Goal: Find specific page/section: Find specific page/section

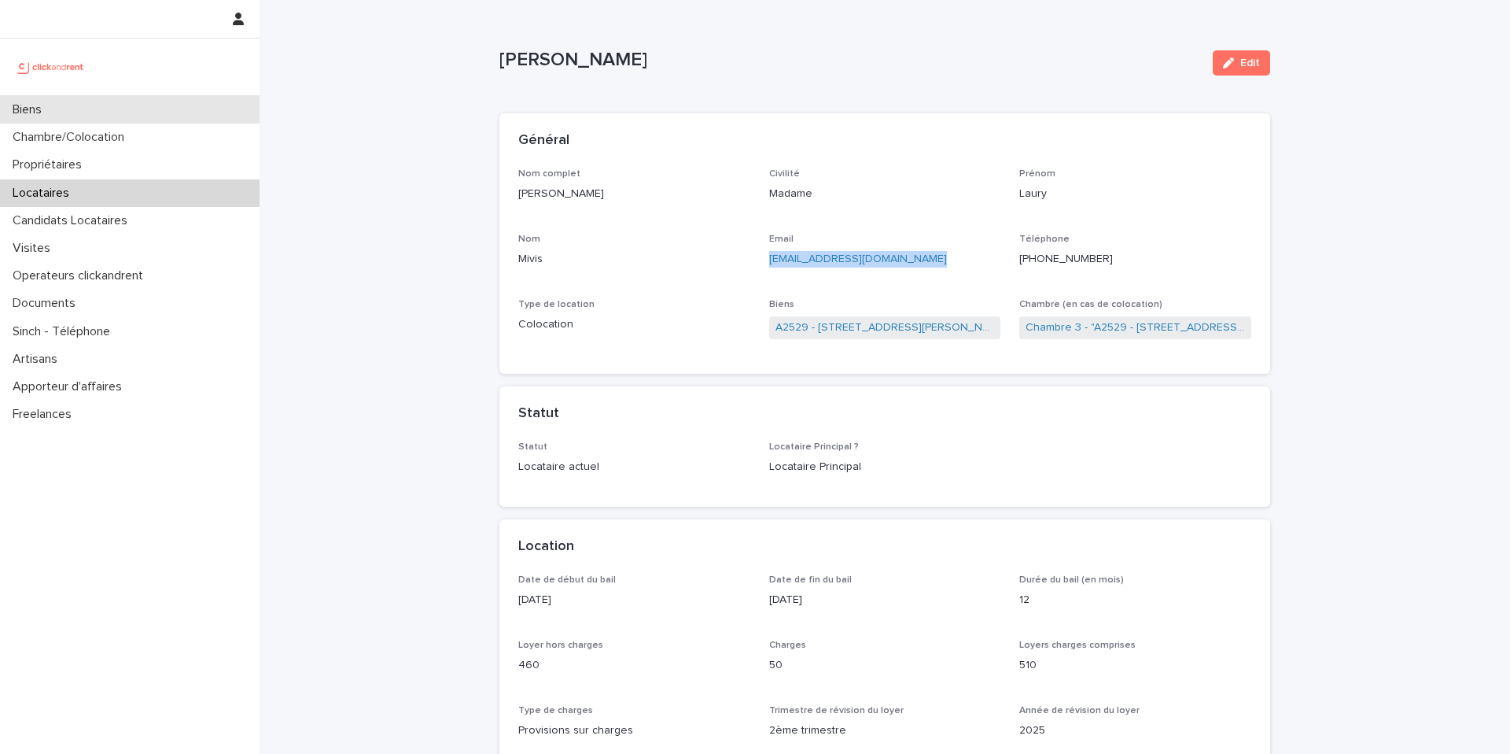
click at [109, 106] on div "Biens" at bounding box center [130, 110] width 260 height 28
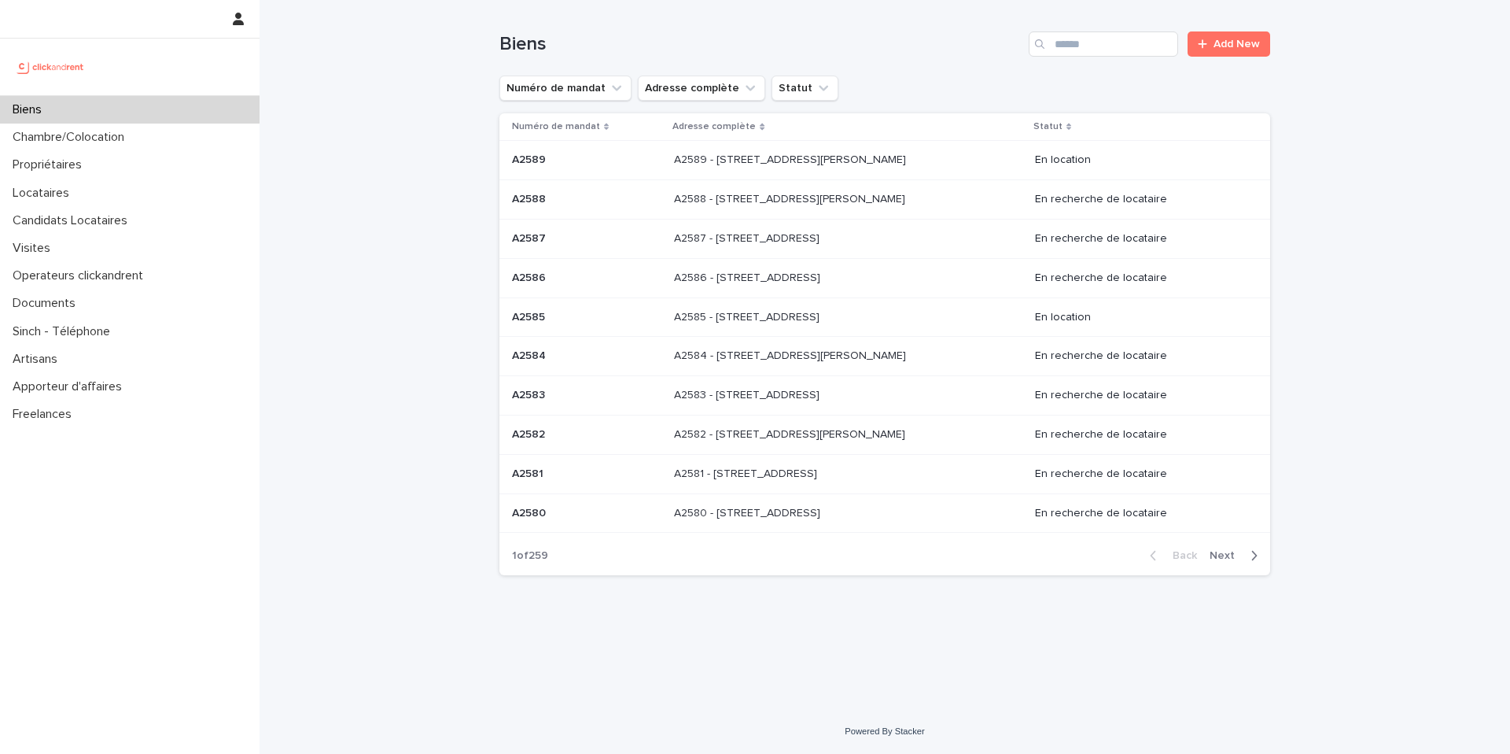
click at [1053, 58] on div "Biens Add New" at bounding box center [884, 38] width 771 height 76
click at [1053, 49] on div "Search" at bounding box center [1041, 43] width 25 height 25
click at [1087, 61] on div "Biens Add New" at bounding box center [884, 38] width 771 height 76
drag, startPoint x: 1087, startPoint y: 58, endPoint x: 1087, endPoint y: 39, distance: 18.9
click at [1087, 57] on div "Biens Add New" at bounding box center [884, 38] width 771 height 76
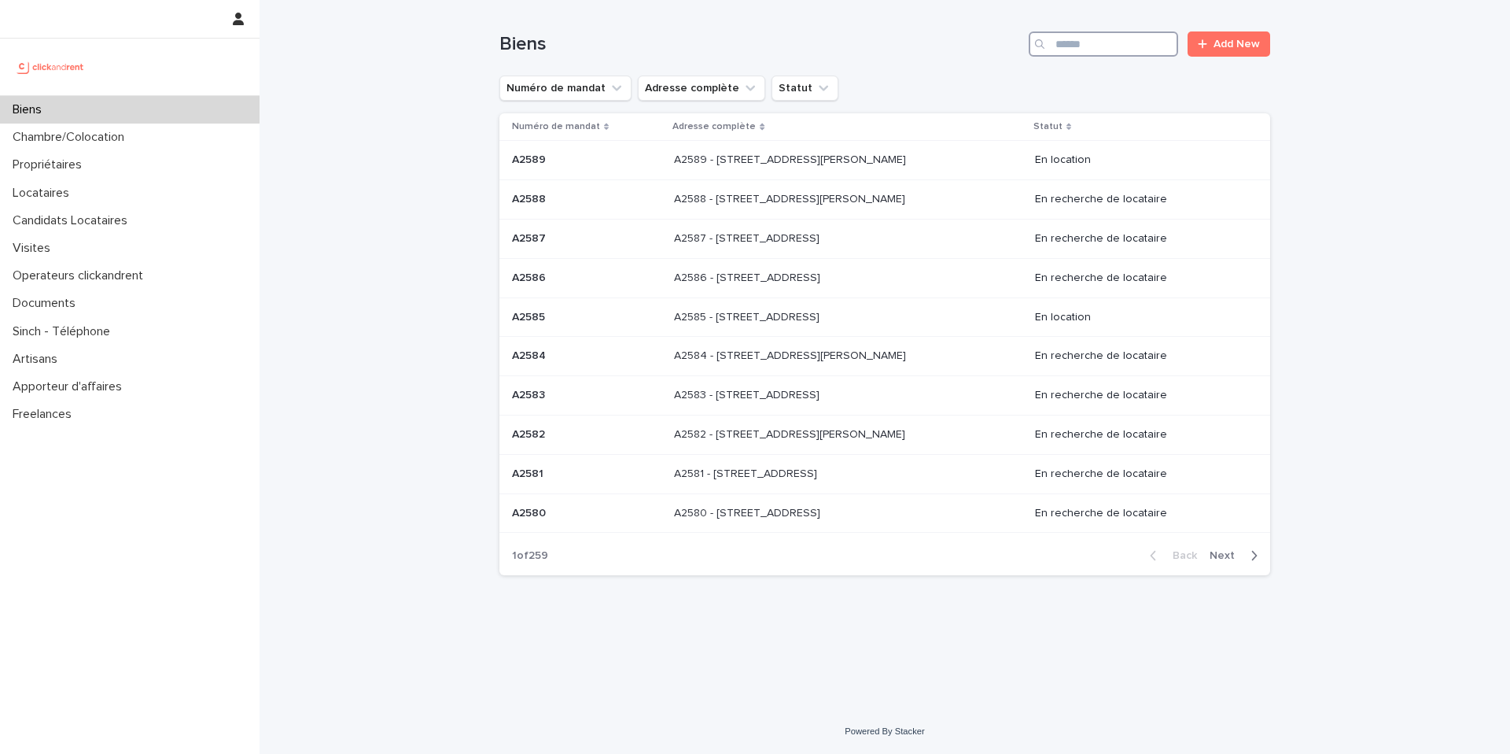
click at [1086, 41] on input "Search" at bounding box center [1103, 43] width 149 height 25
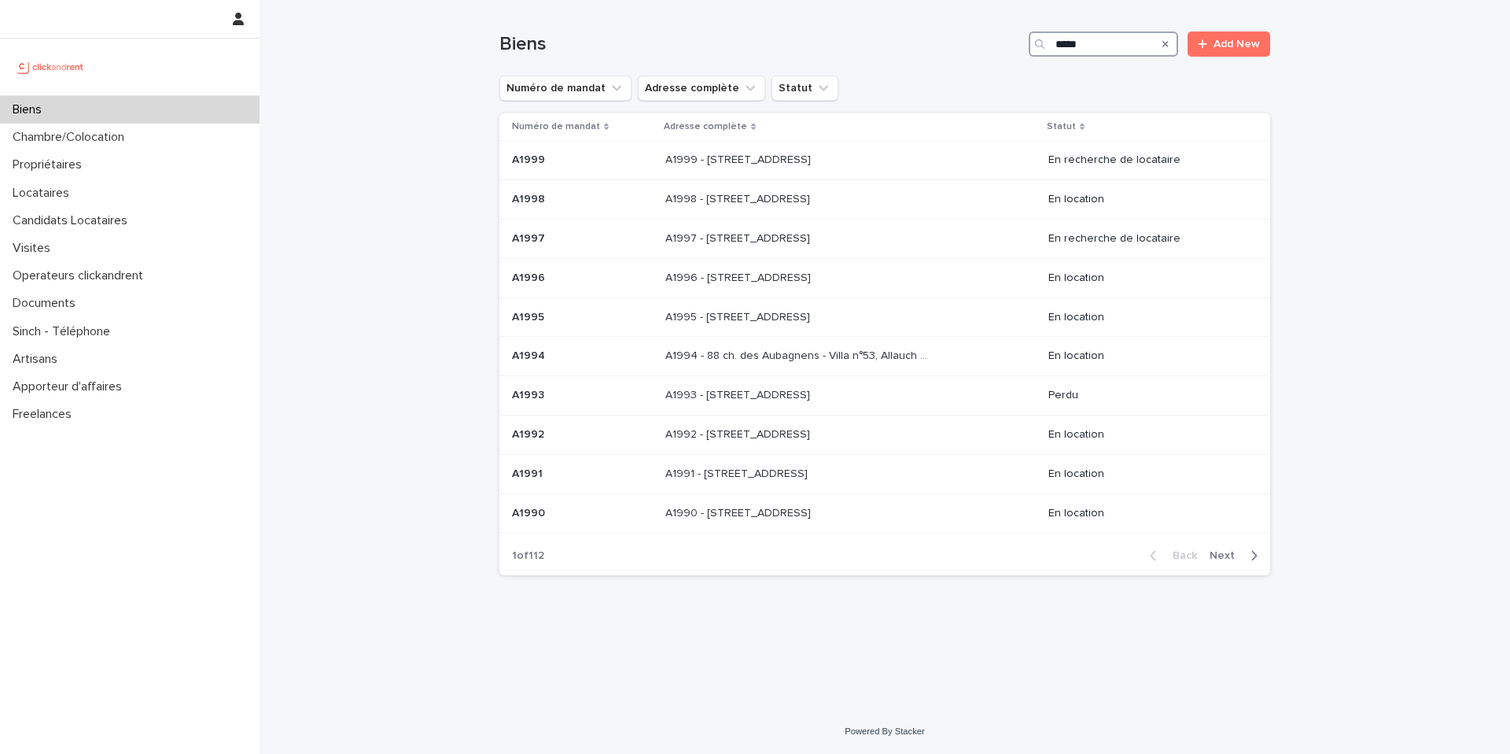
type input "*****"
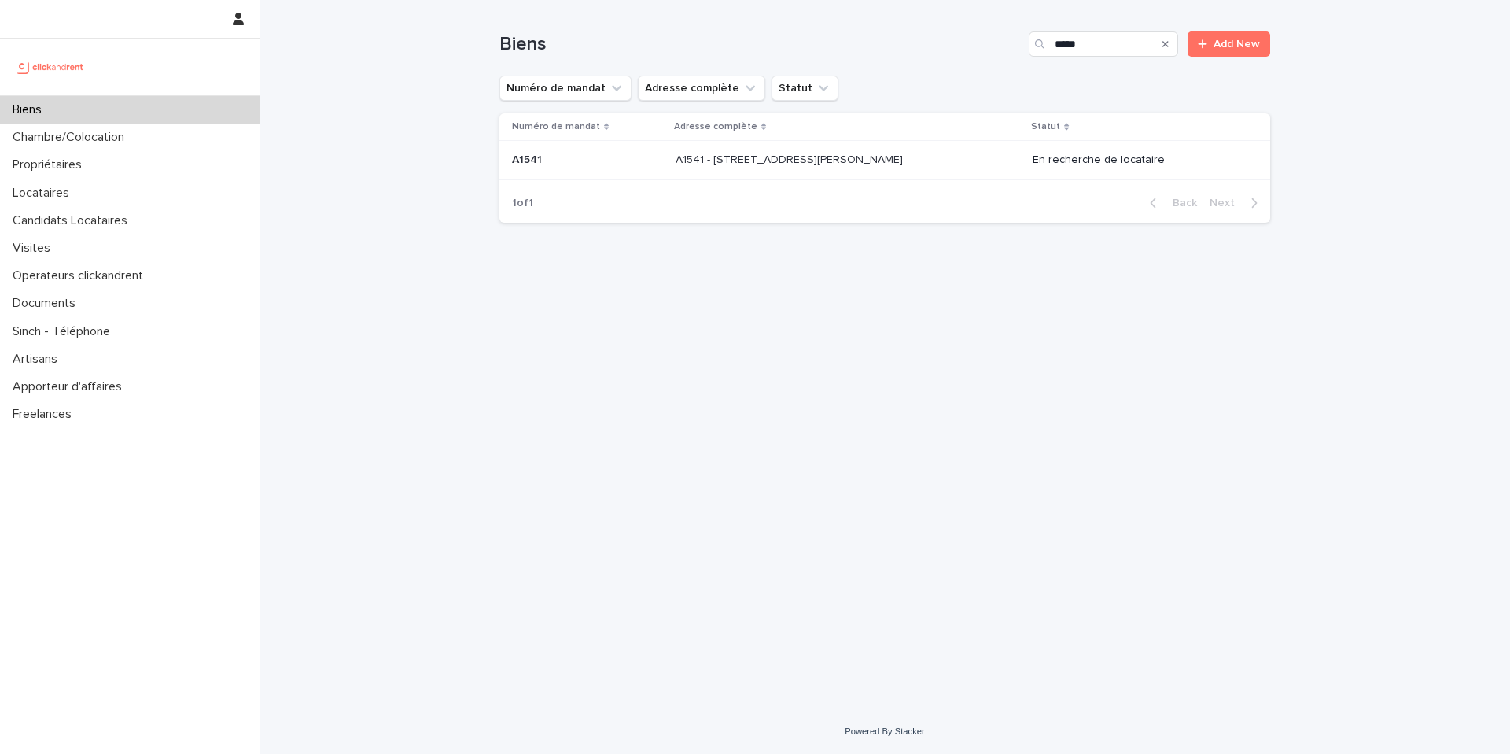
click at [927, 162] on p at bounding box center [807, 159] width 262 height 13
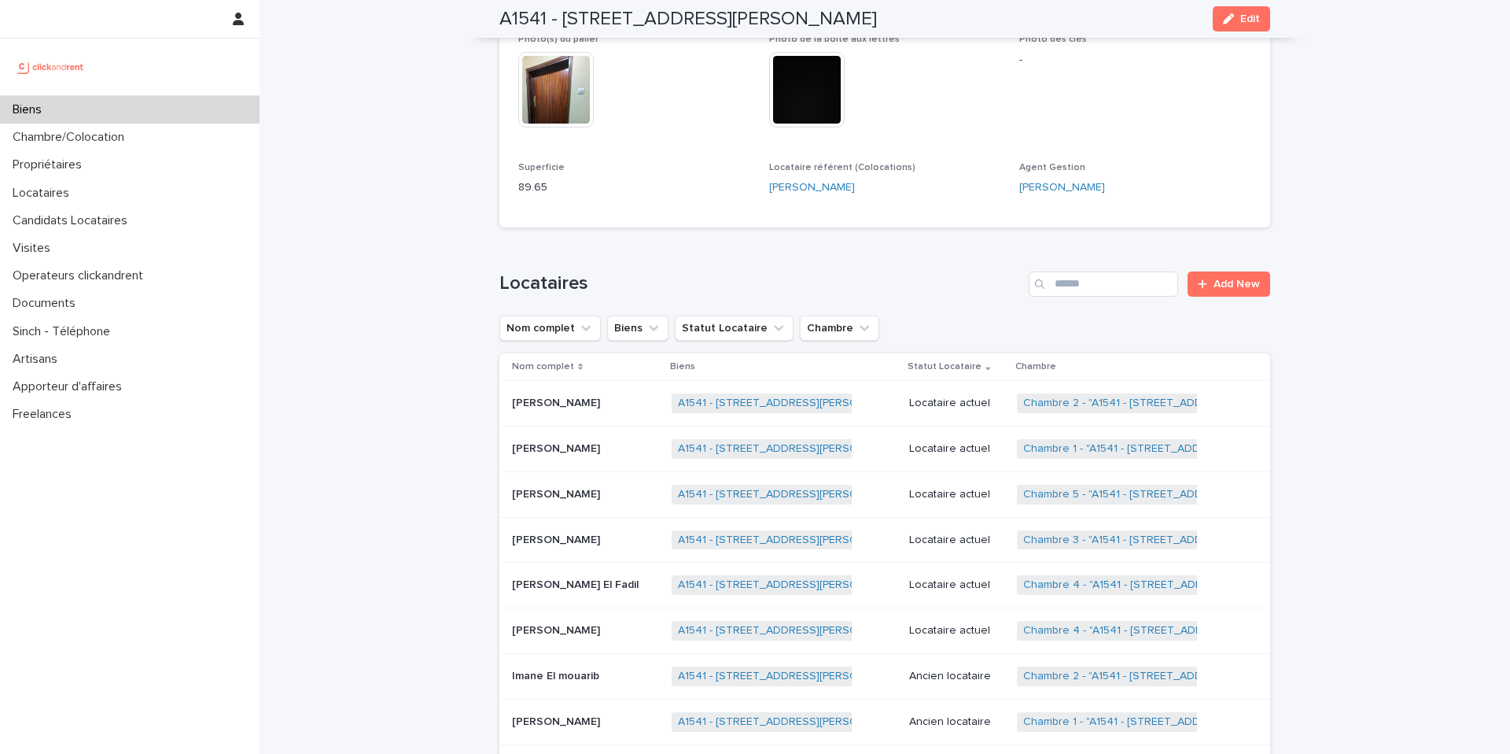
scroll to position [730, 0]
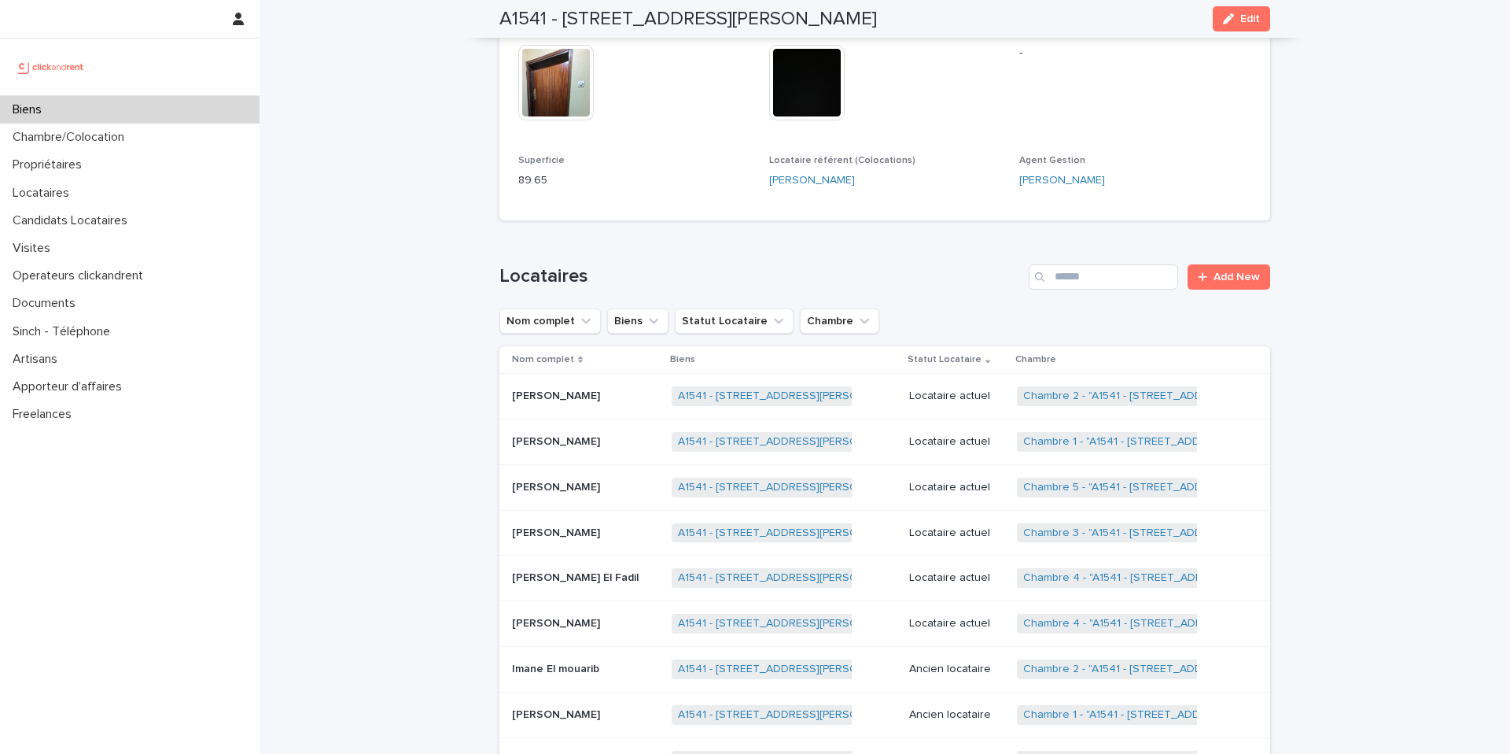
click at [954, 389] on p "Locataire actuel" at bounding box center [956, 395] width 95 height 13
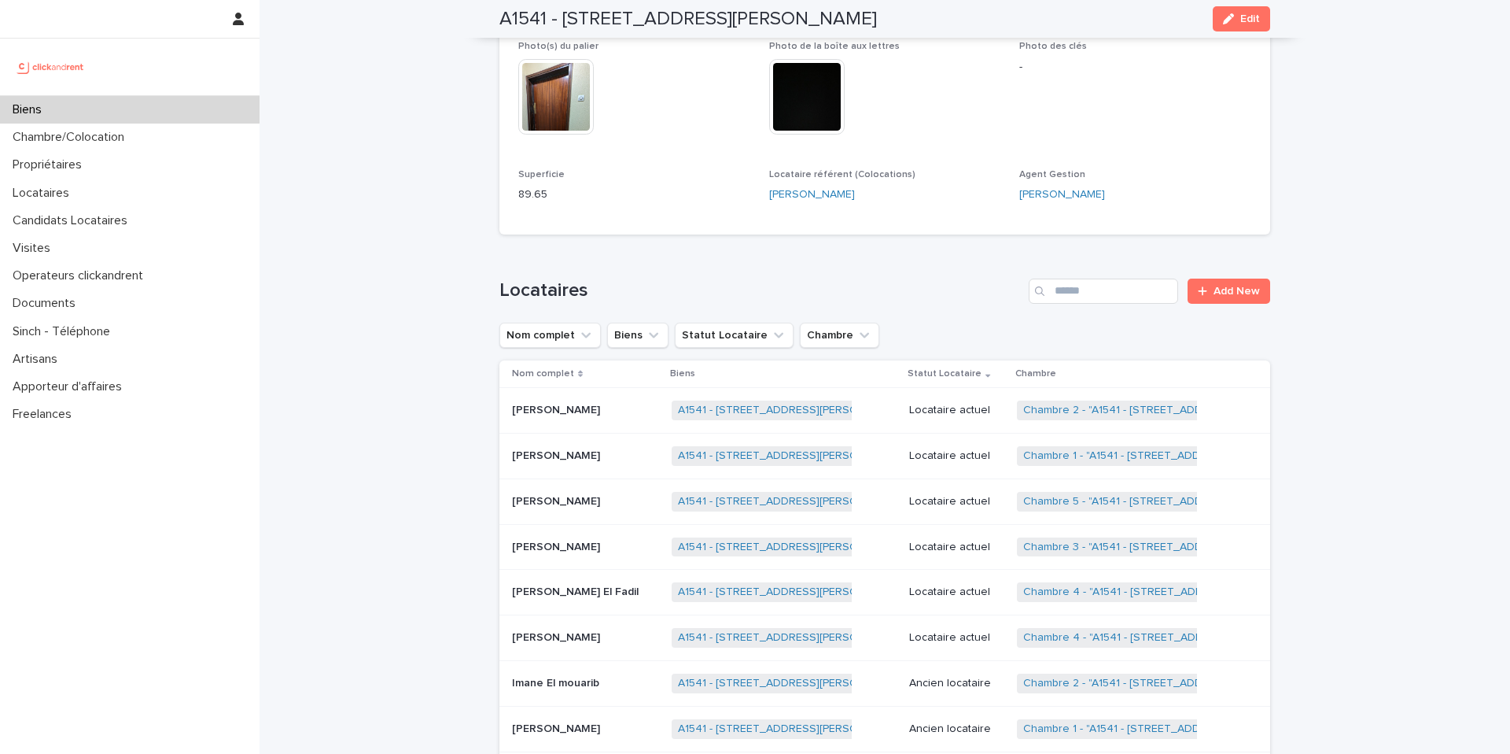
scroll to position [717, 0]
click at [934, 440] on td "Locataire actuel" at bounding box center [957, 455] width 108 height 46
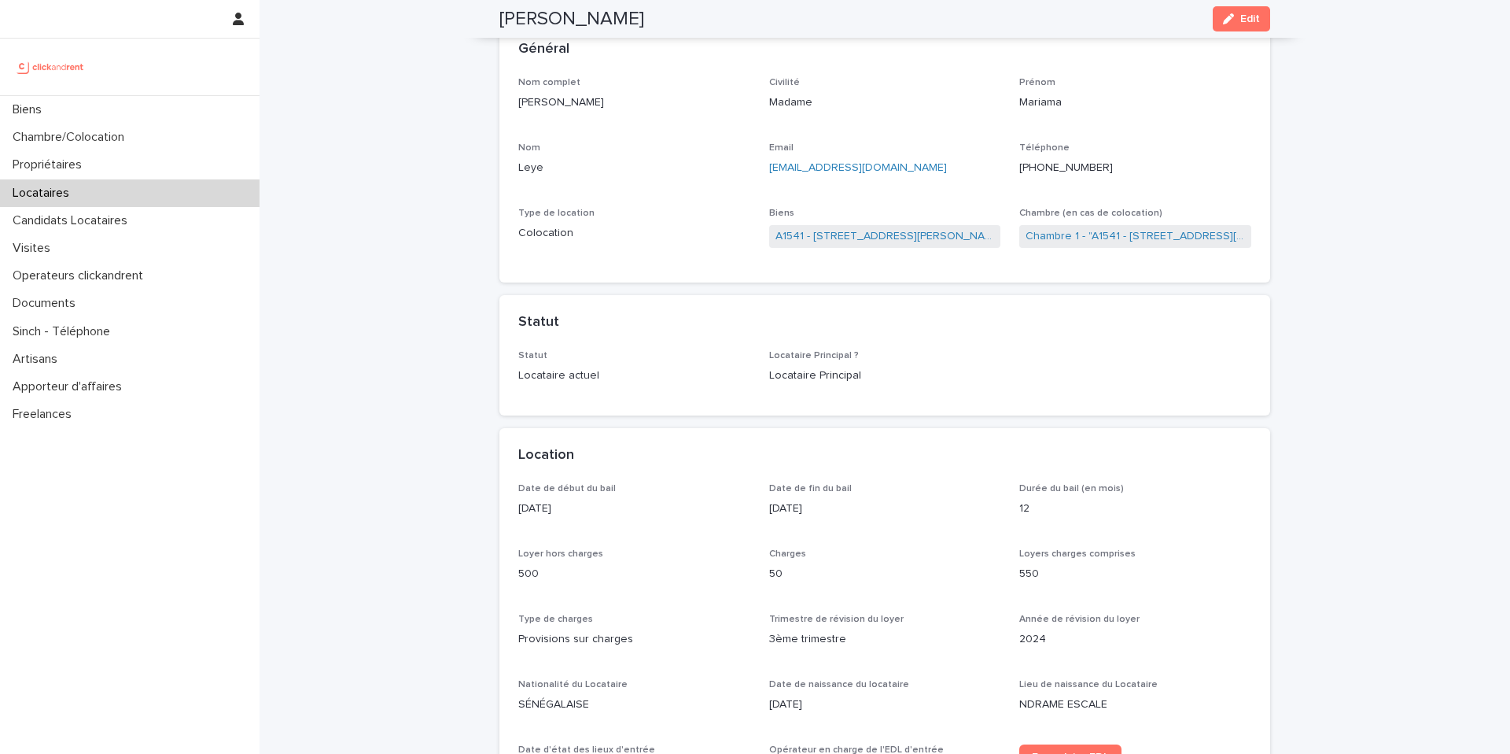
scroll to position [65, 0]
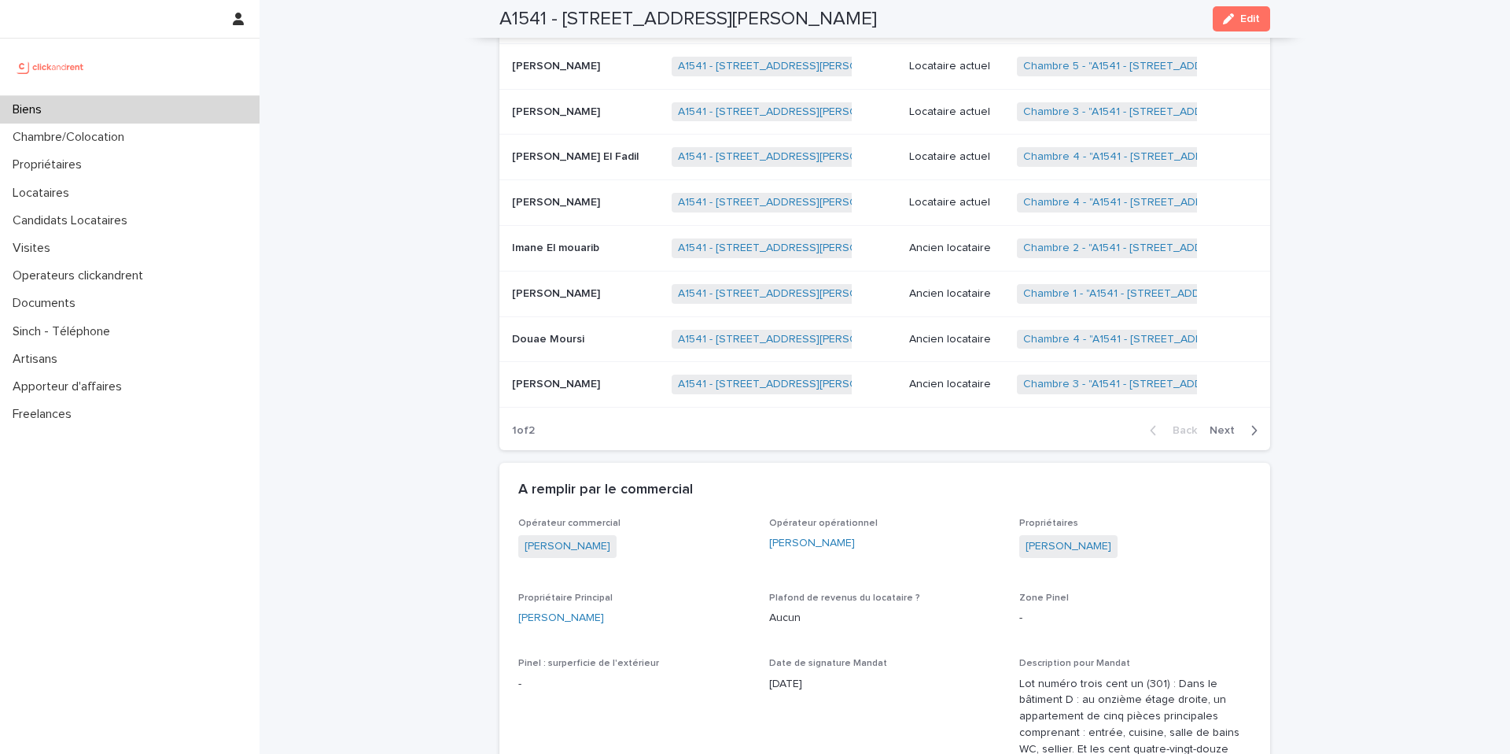
scroll to position [931, 0]
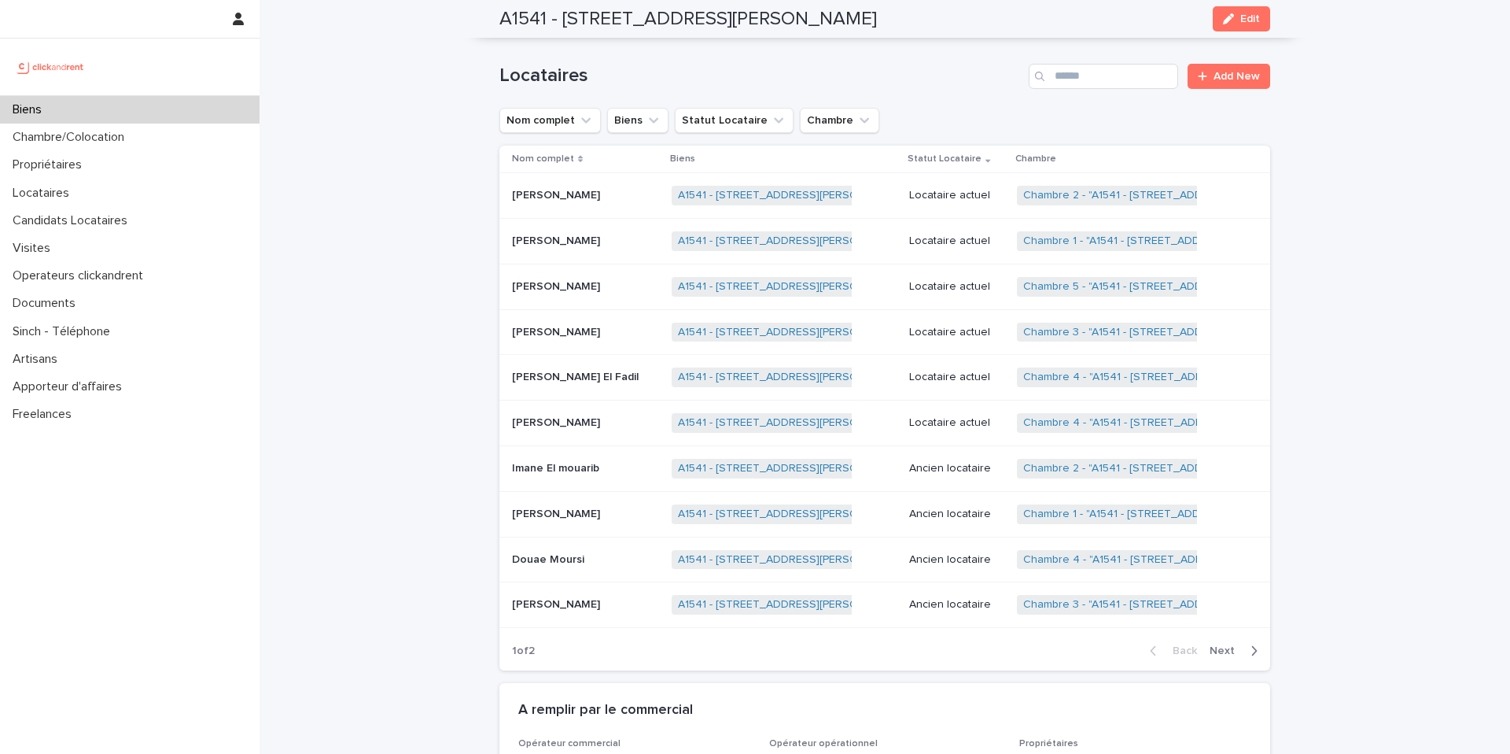
click at [944, 189] on p "Locataire actuel" at bounding box center [956, 195] width 95 height 13
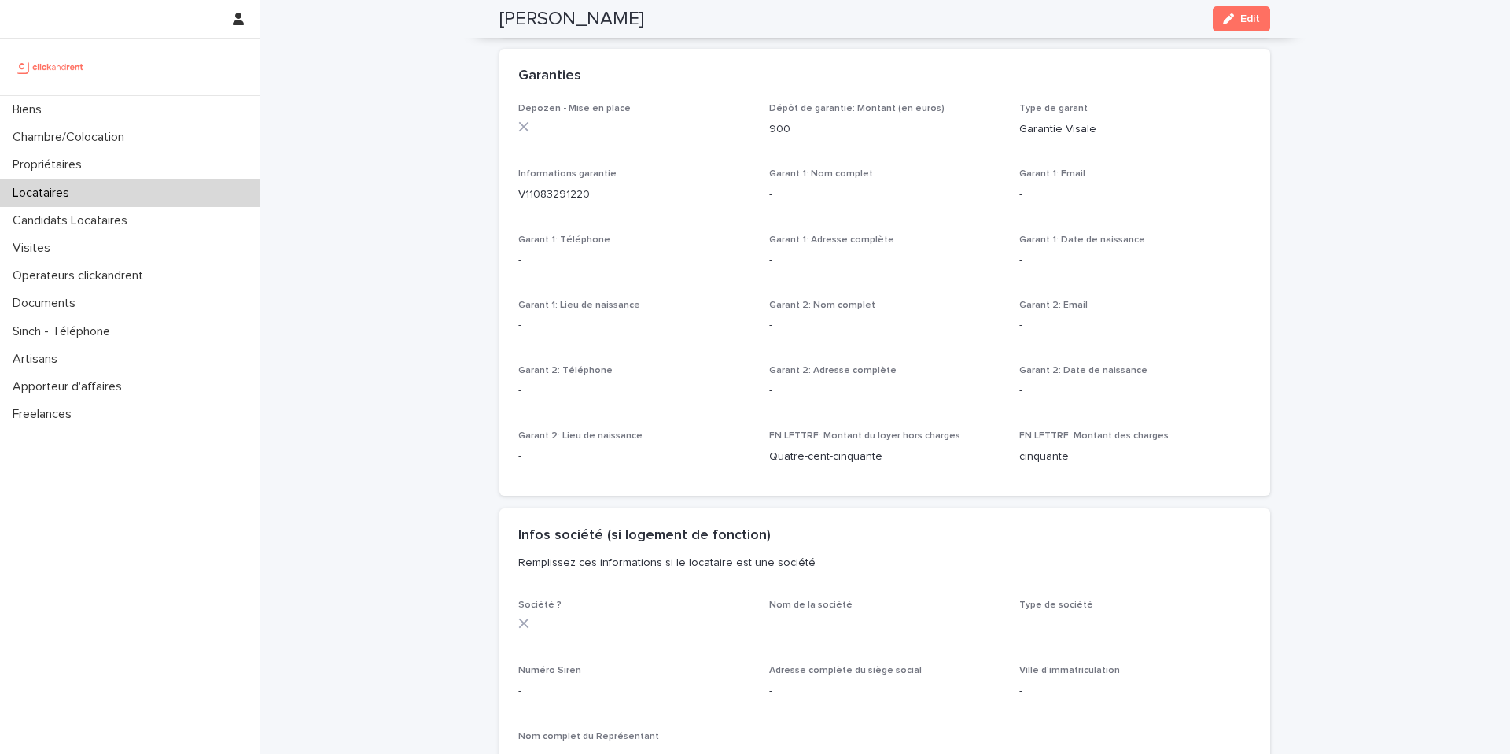
scroll to position [1967, 0]
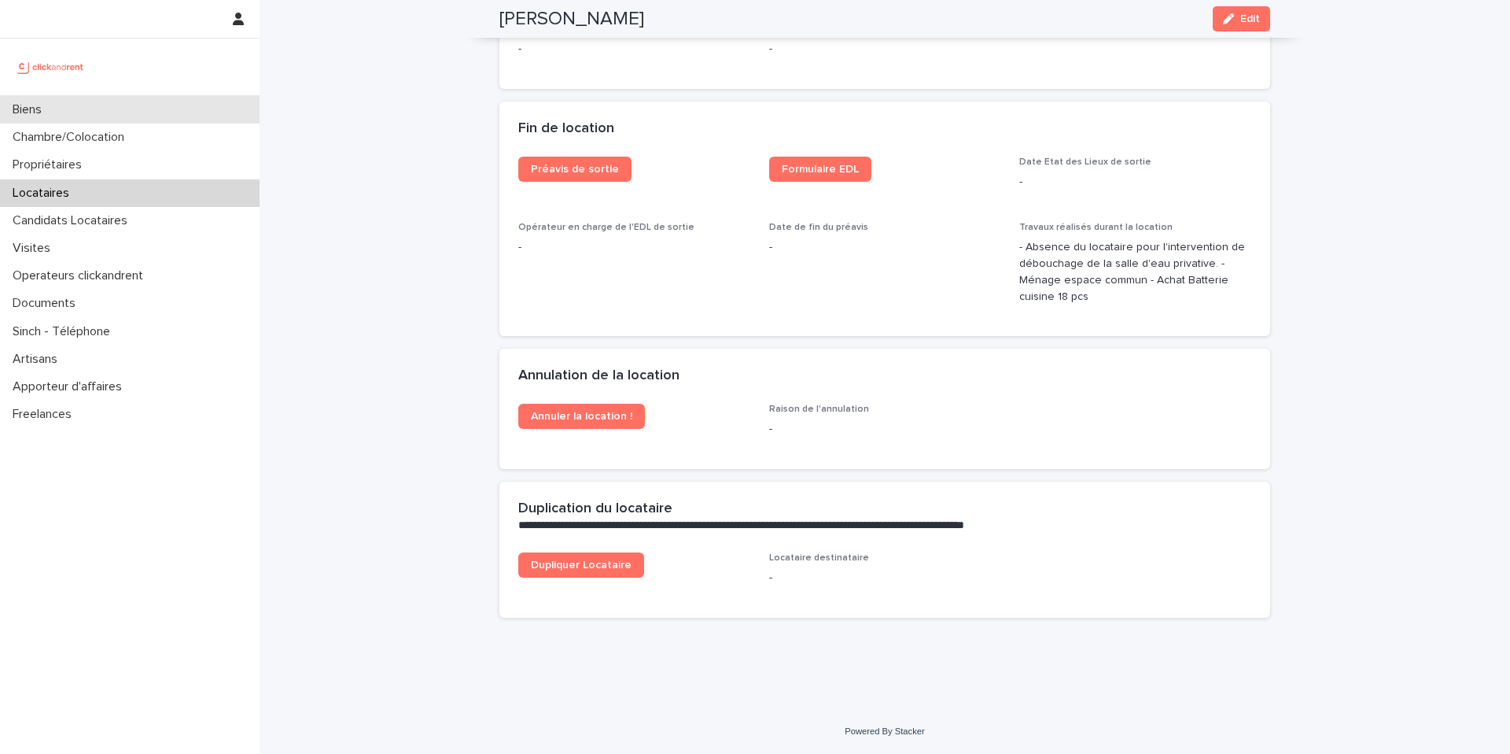
click at [99, 116] on div "Biens" at bounding box center [130, 110] width 260 height 28
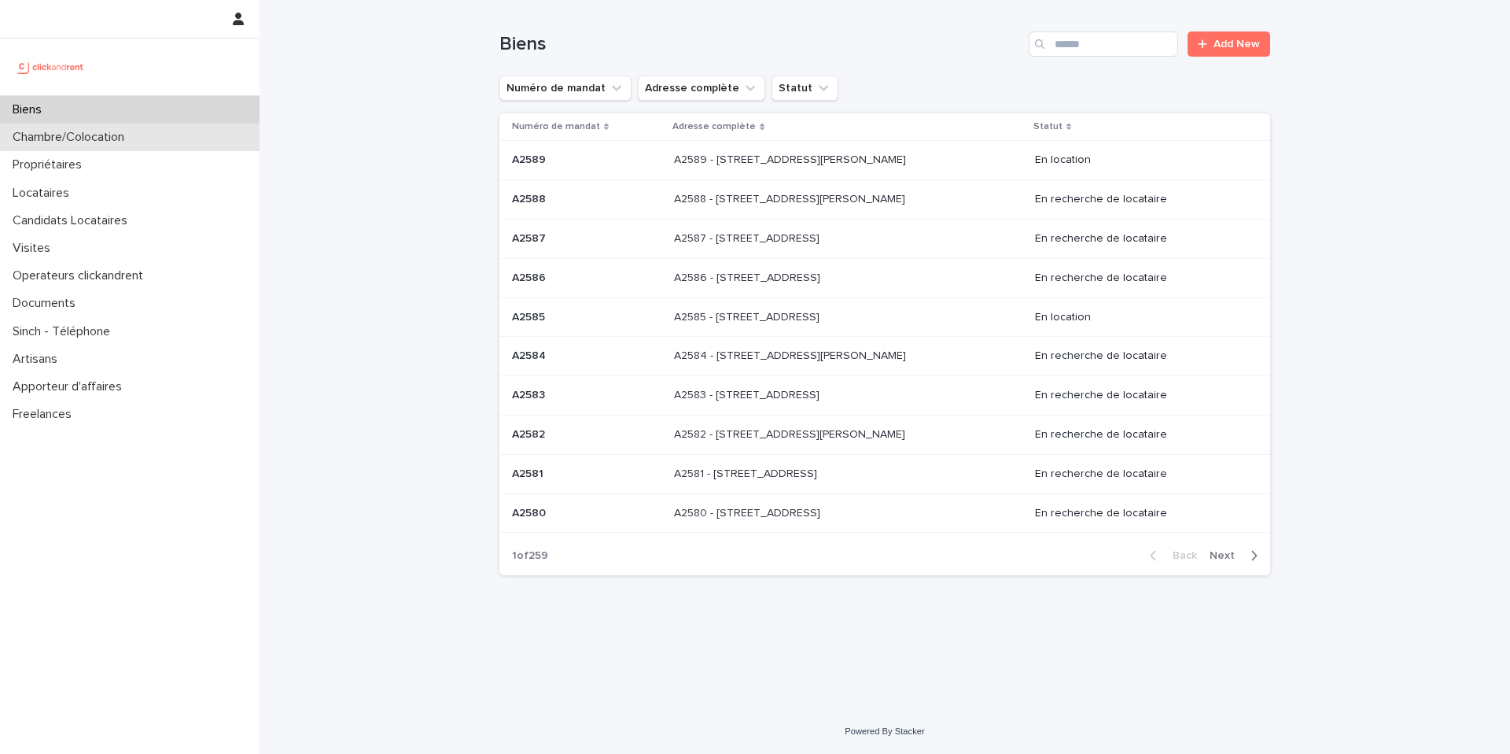
click at [101, 146] on div "Chambre/Colocation" at bounding box center [130, 137] width 260 height 28
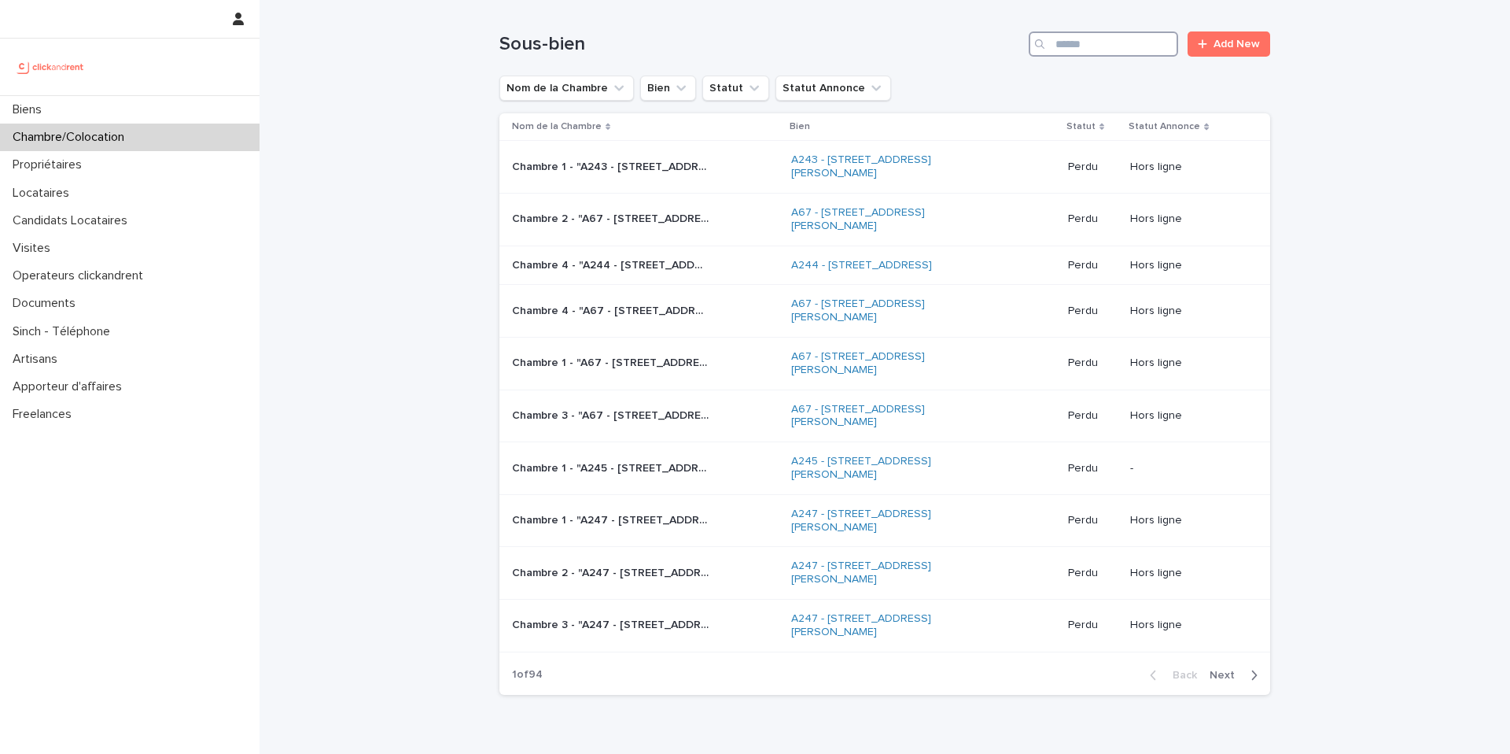
click at [1105, 47] on input "Search" at bounding box center [1103, 43] width 149 height 25
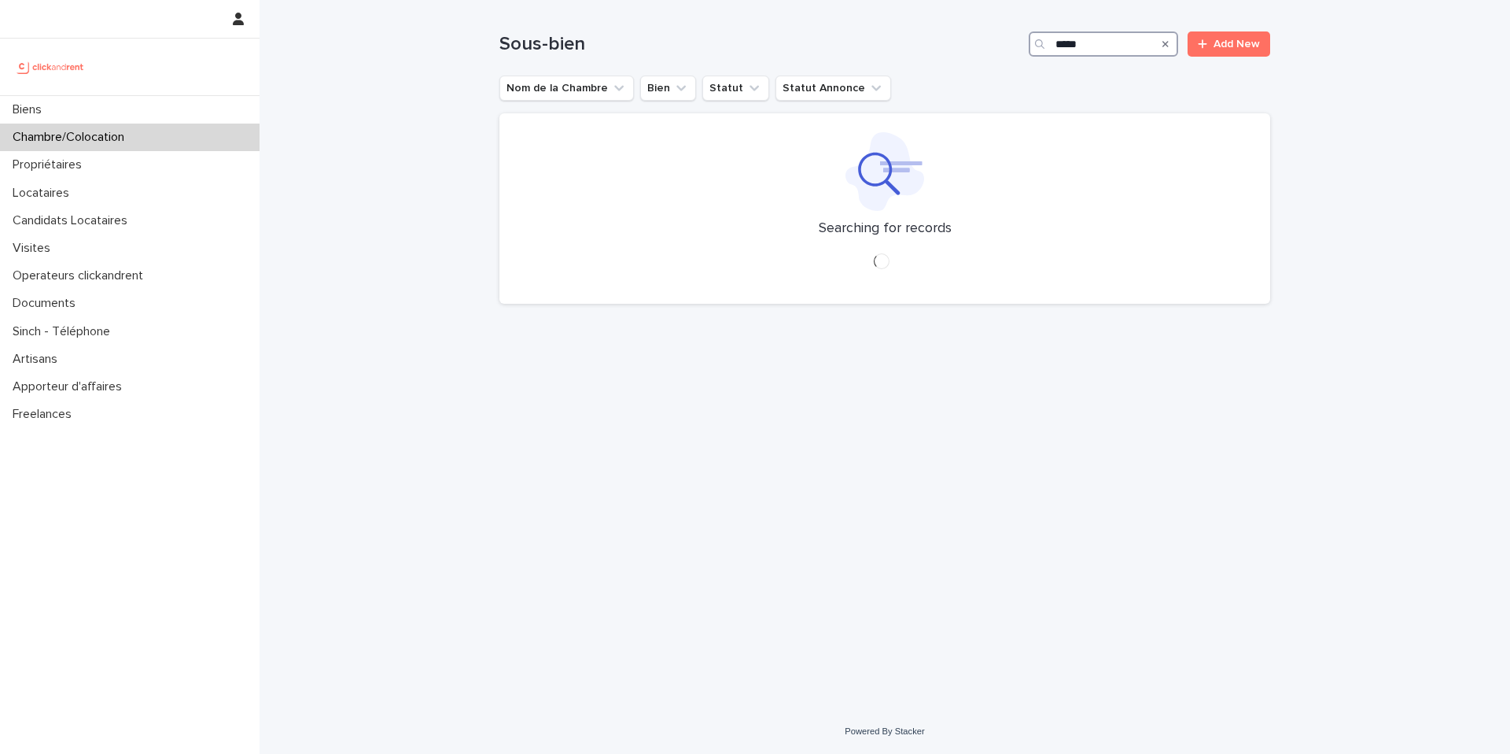
type input "*****"
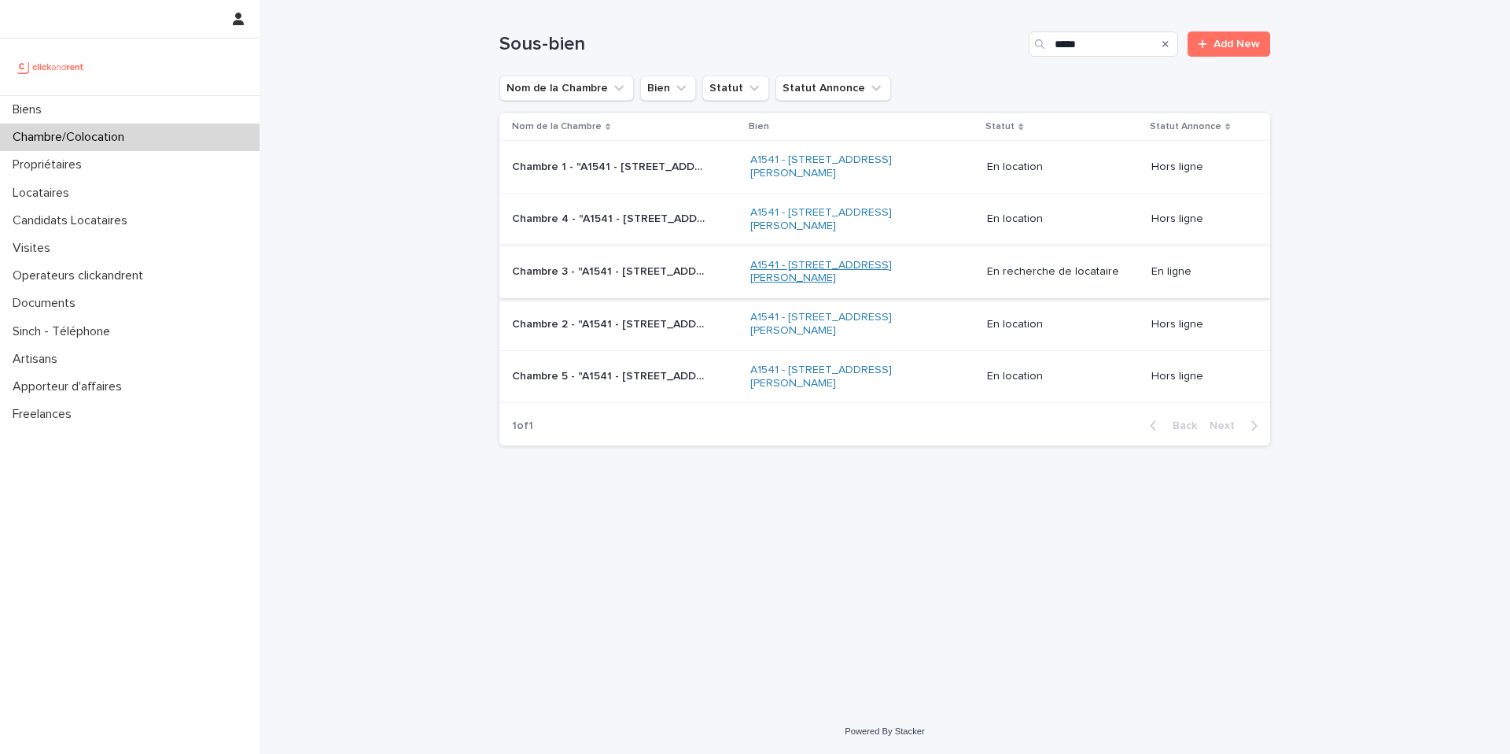
click at [769, 267] on link "A1541 - [STREET_ADDRESS][PERSON_NAME]" at bounding box center [848, 272] width 197 height 27
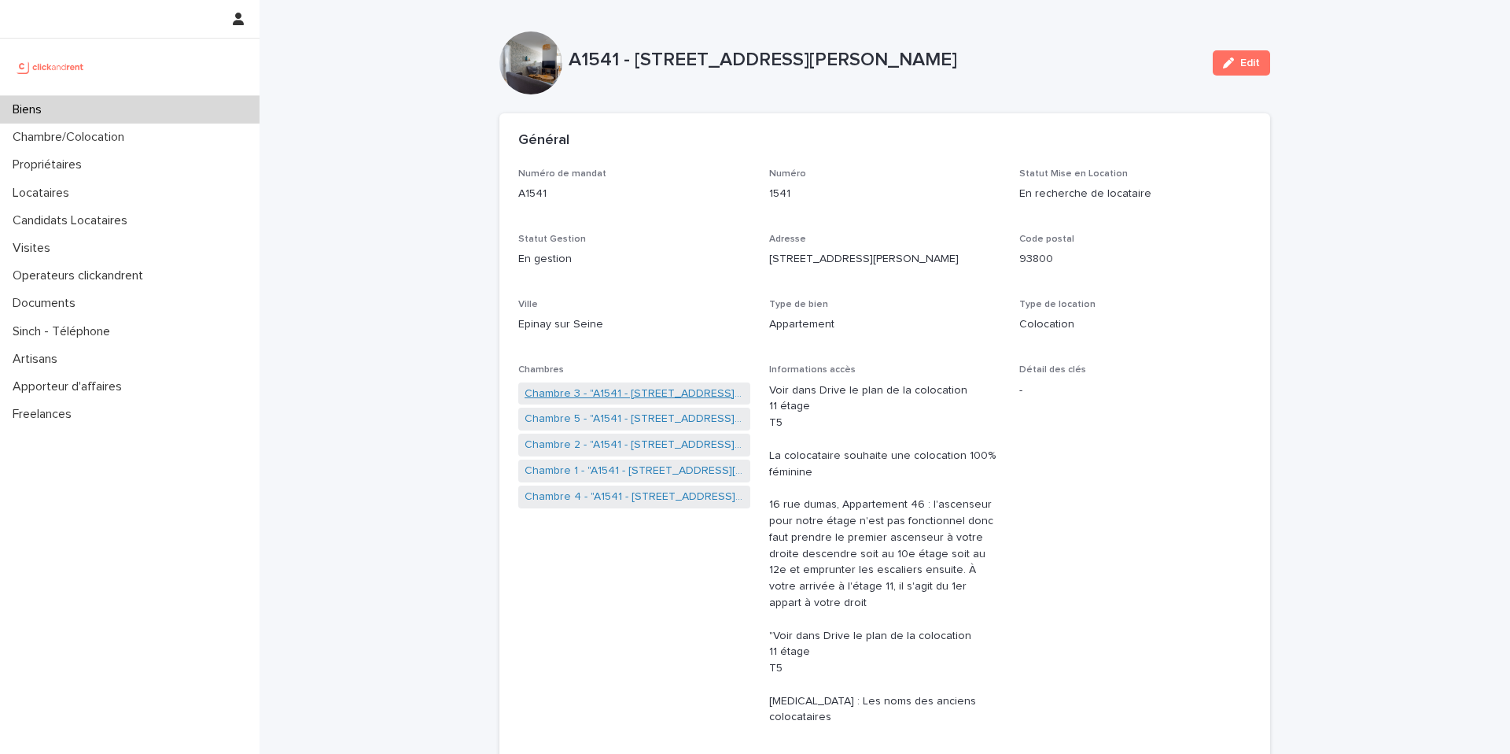
click at [633, 389] on link "Chambre 3 - "A1541 - [STREET_ADDRESS][PERSON_NAME]"" at bounding box center [634, 393] width 219 height 17
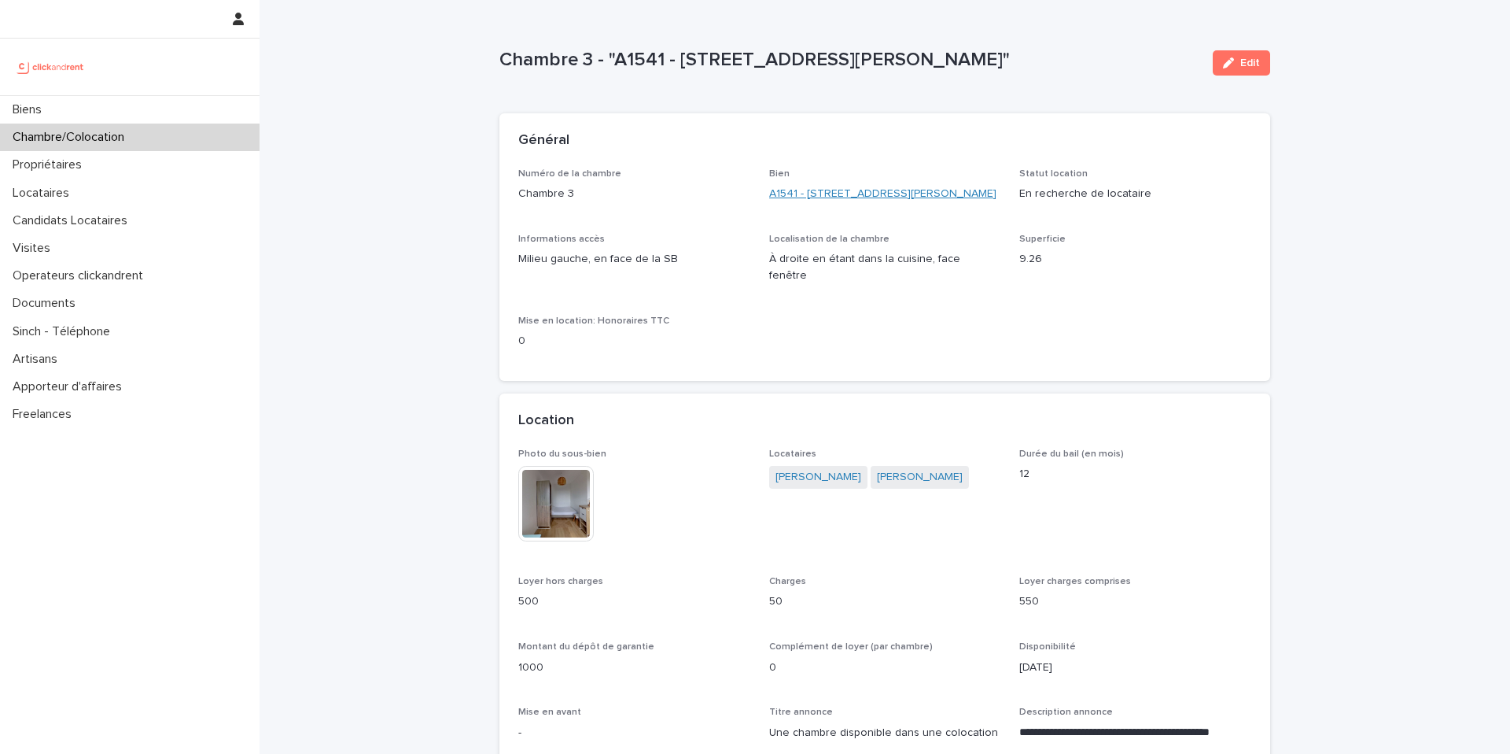
click at [802, 202] on link "A1541 - [STREET_ADDRESS][PERSON_NAME]" at bounding box center [882, 194] width 227 height 17
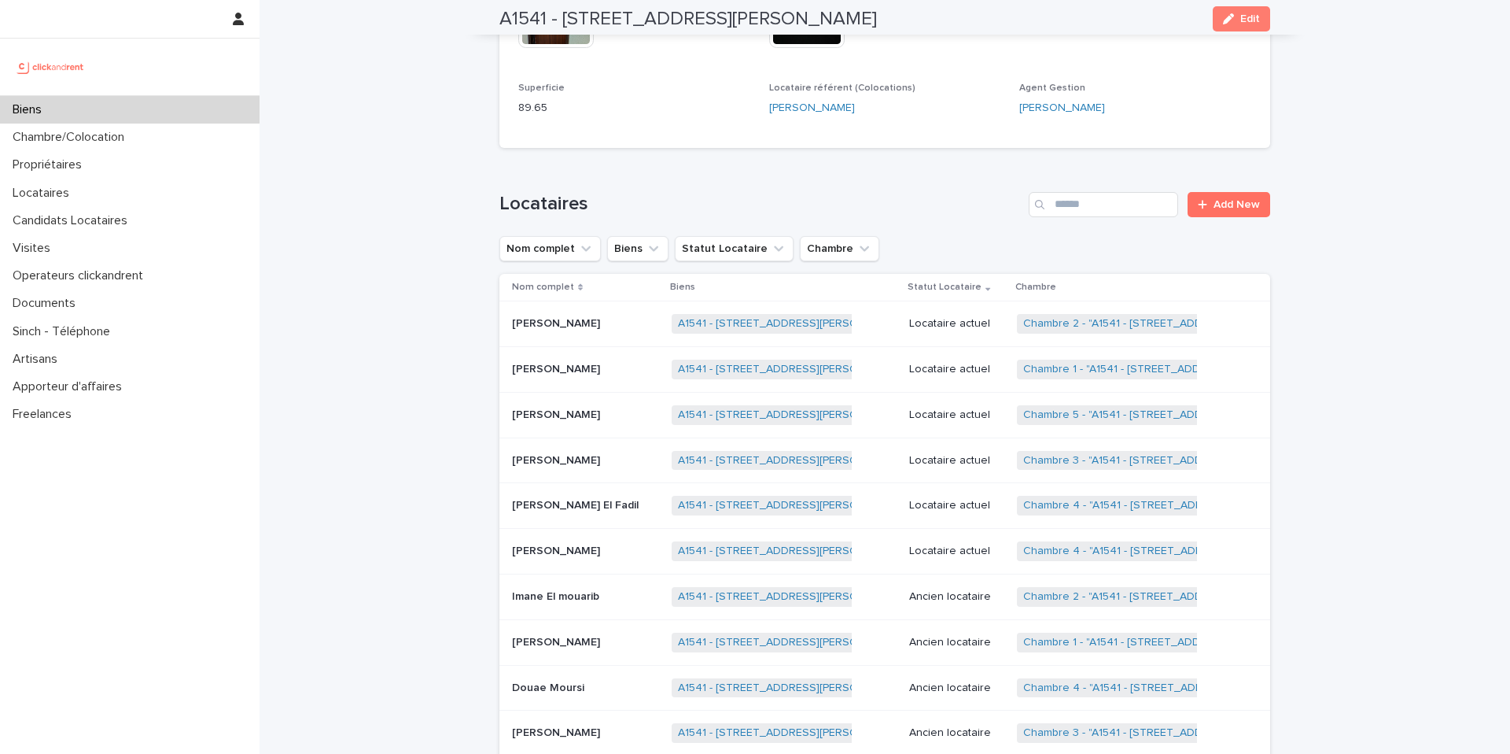
scroll to position [793, 0]
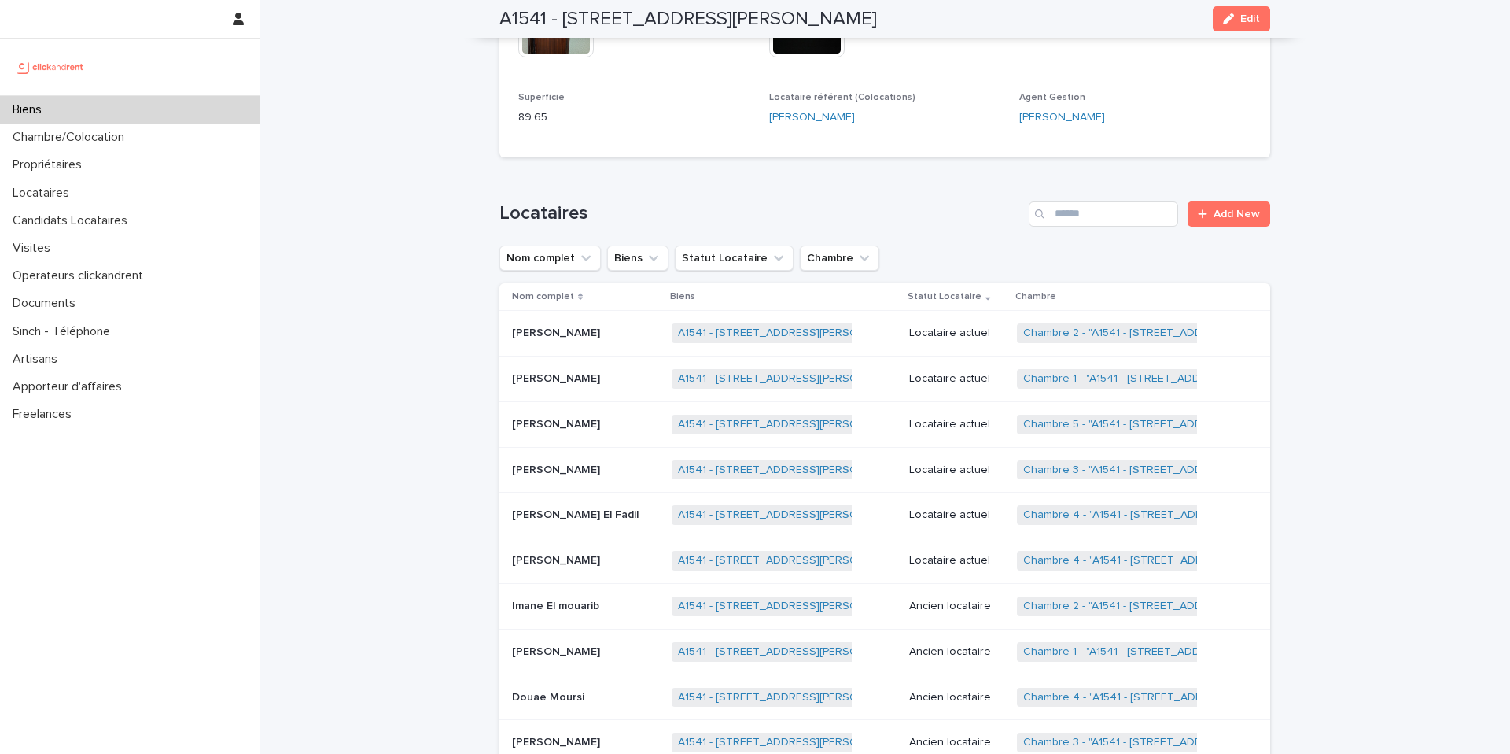
click at [905, 447] on td "Locataire actuel" at bounding box center [957, 470] width 108 height 46
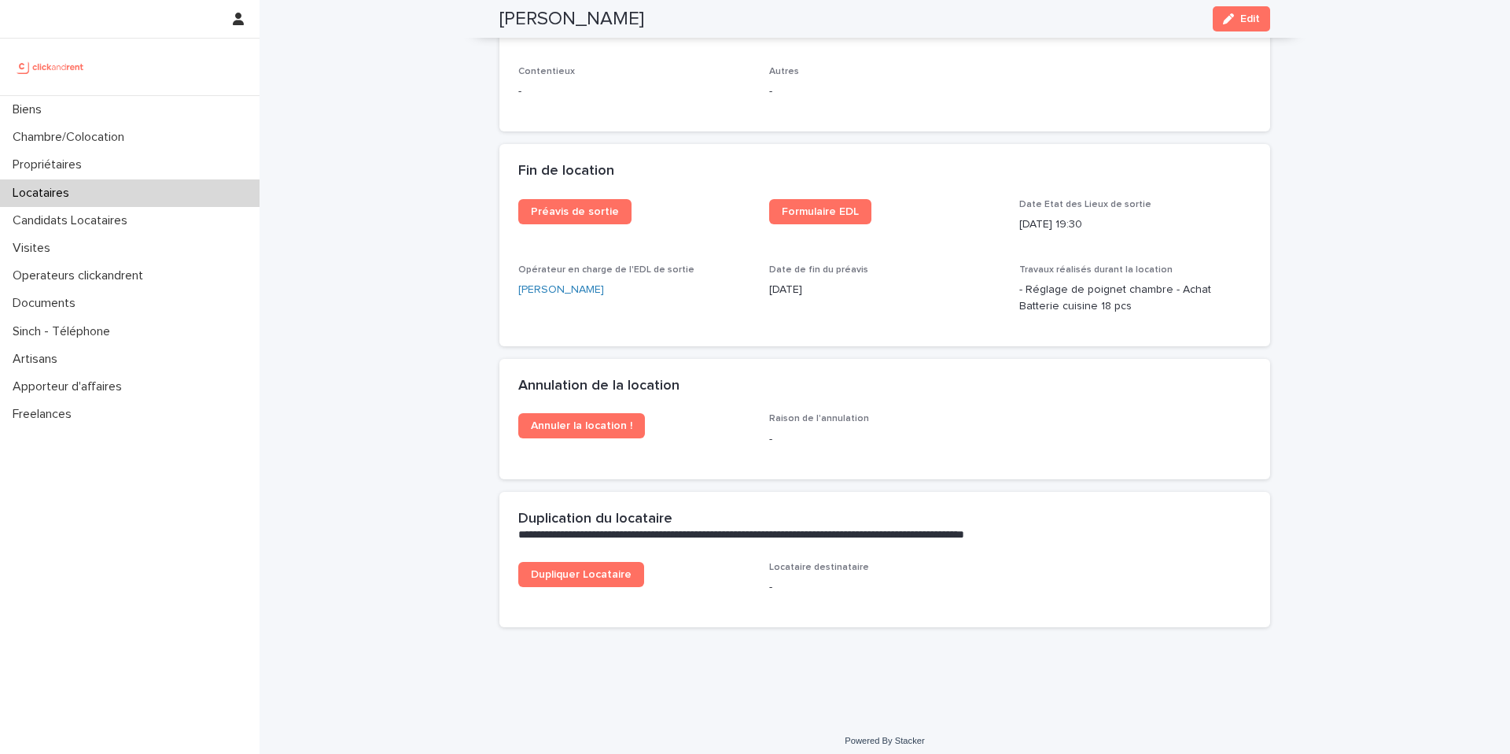
scroll to position [1933, 0]
